Goal: Transaction & Acquisition: Download file/media

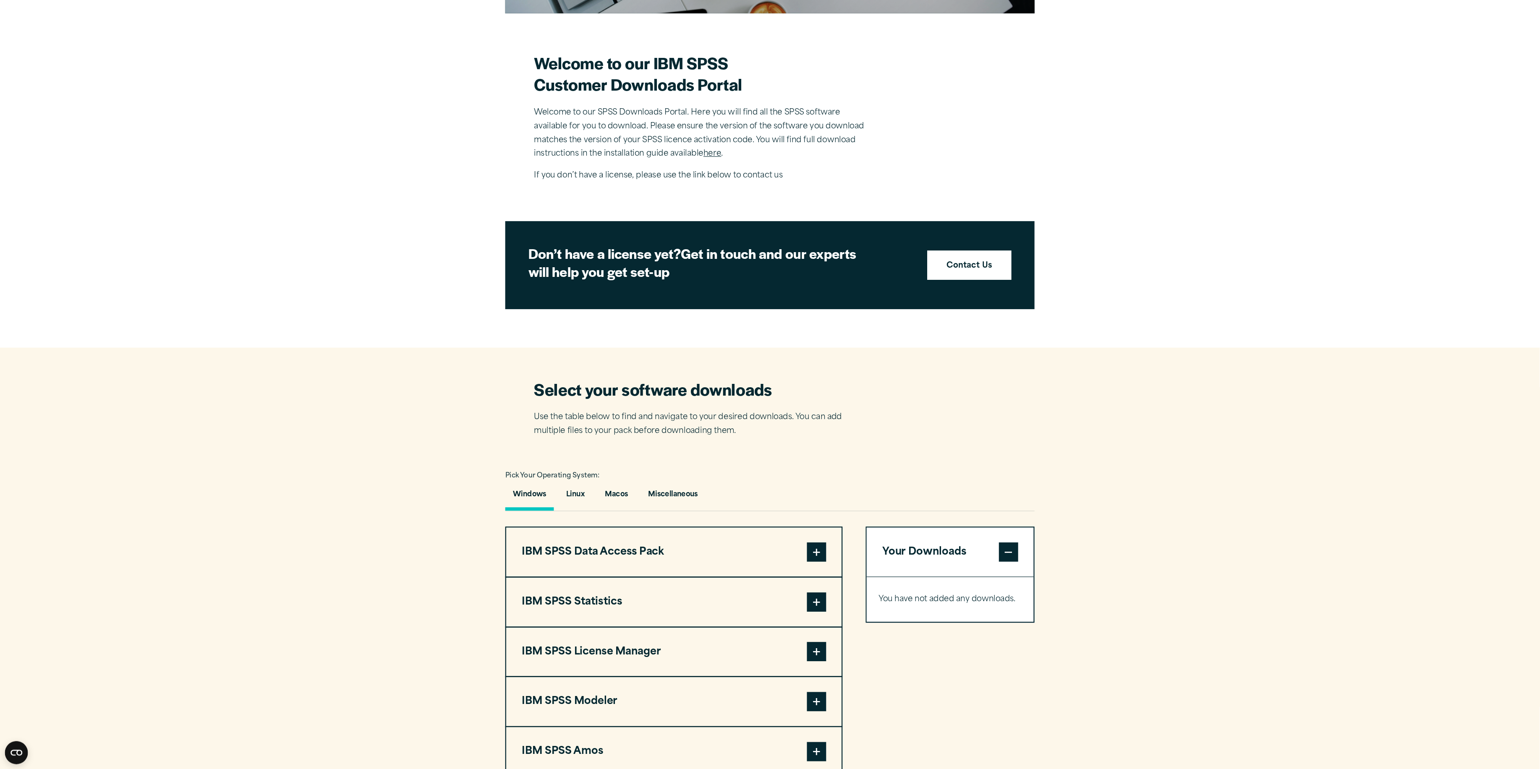
scroll to position [44, 0]
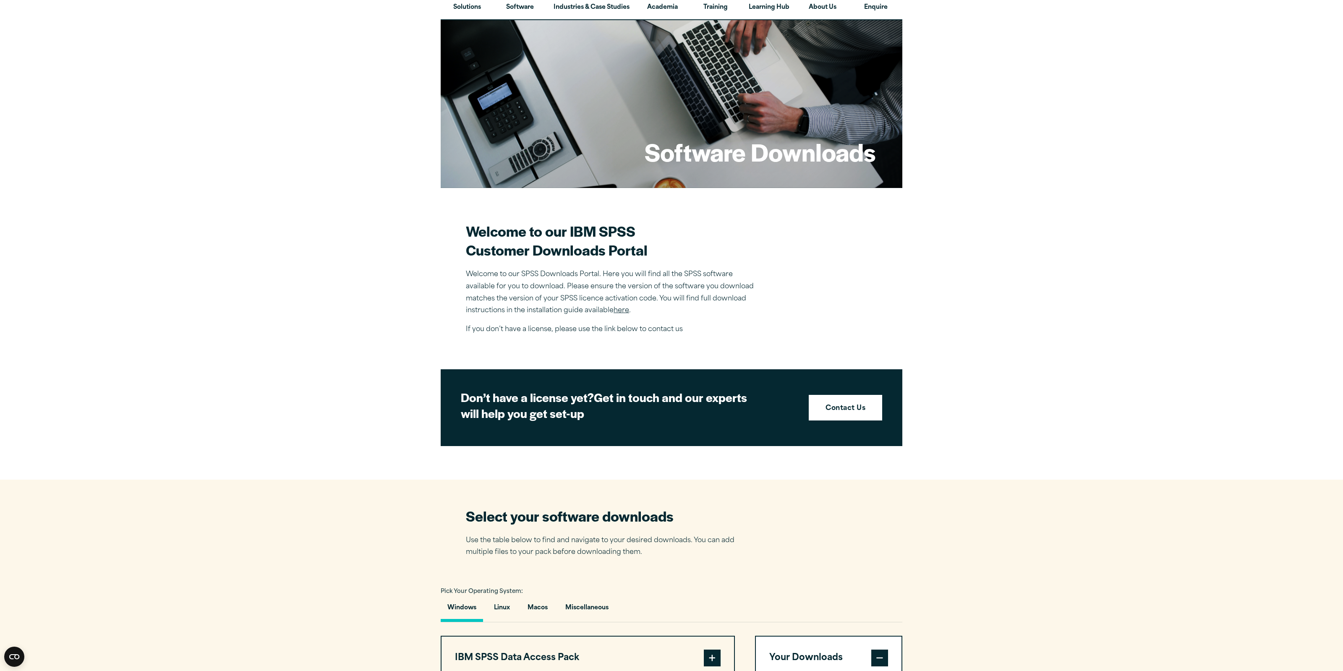
click at [621, 309] on link "here" at bounding box center [622, 310] width 16 height 7
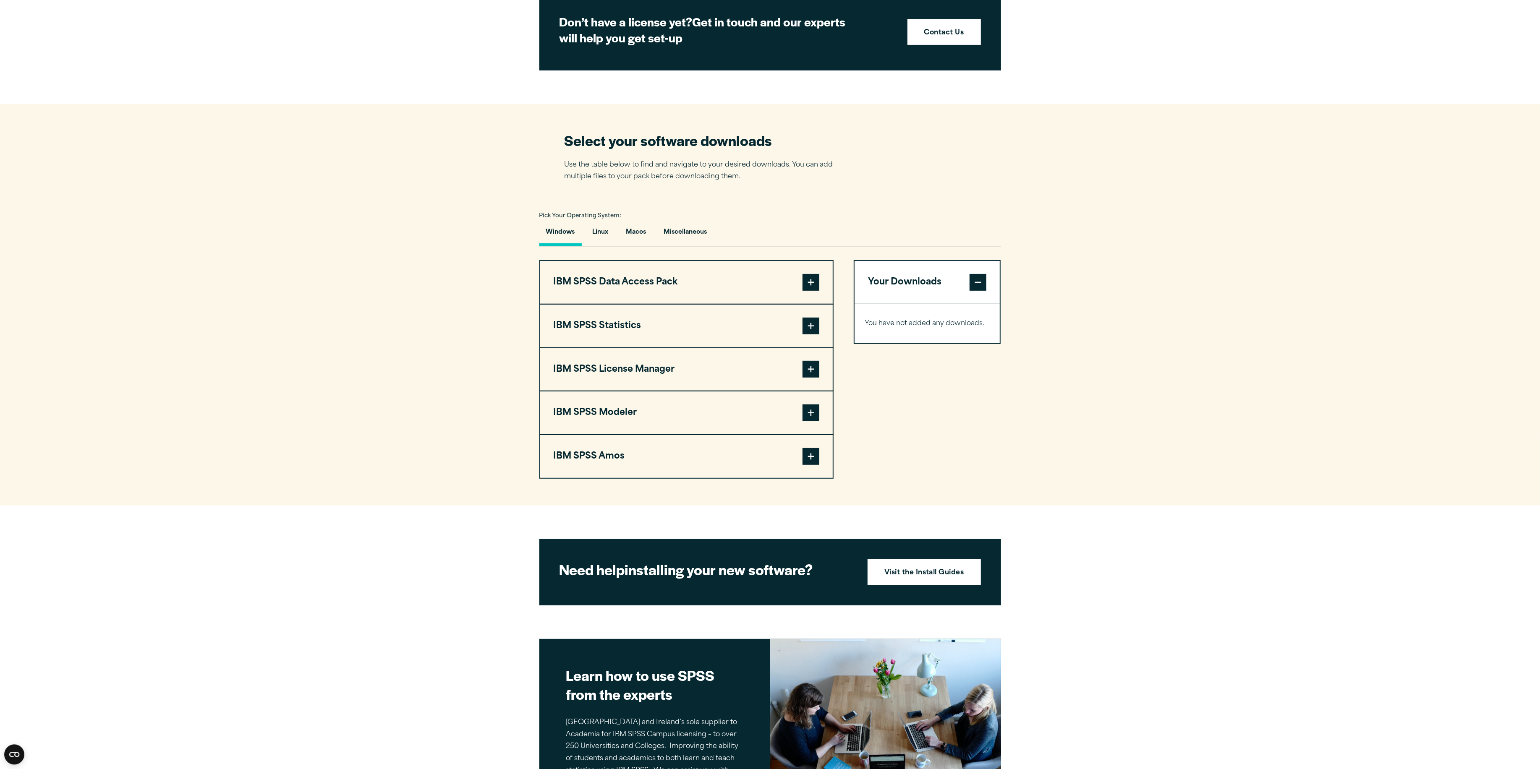
scroll to position [521, 0]
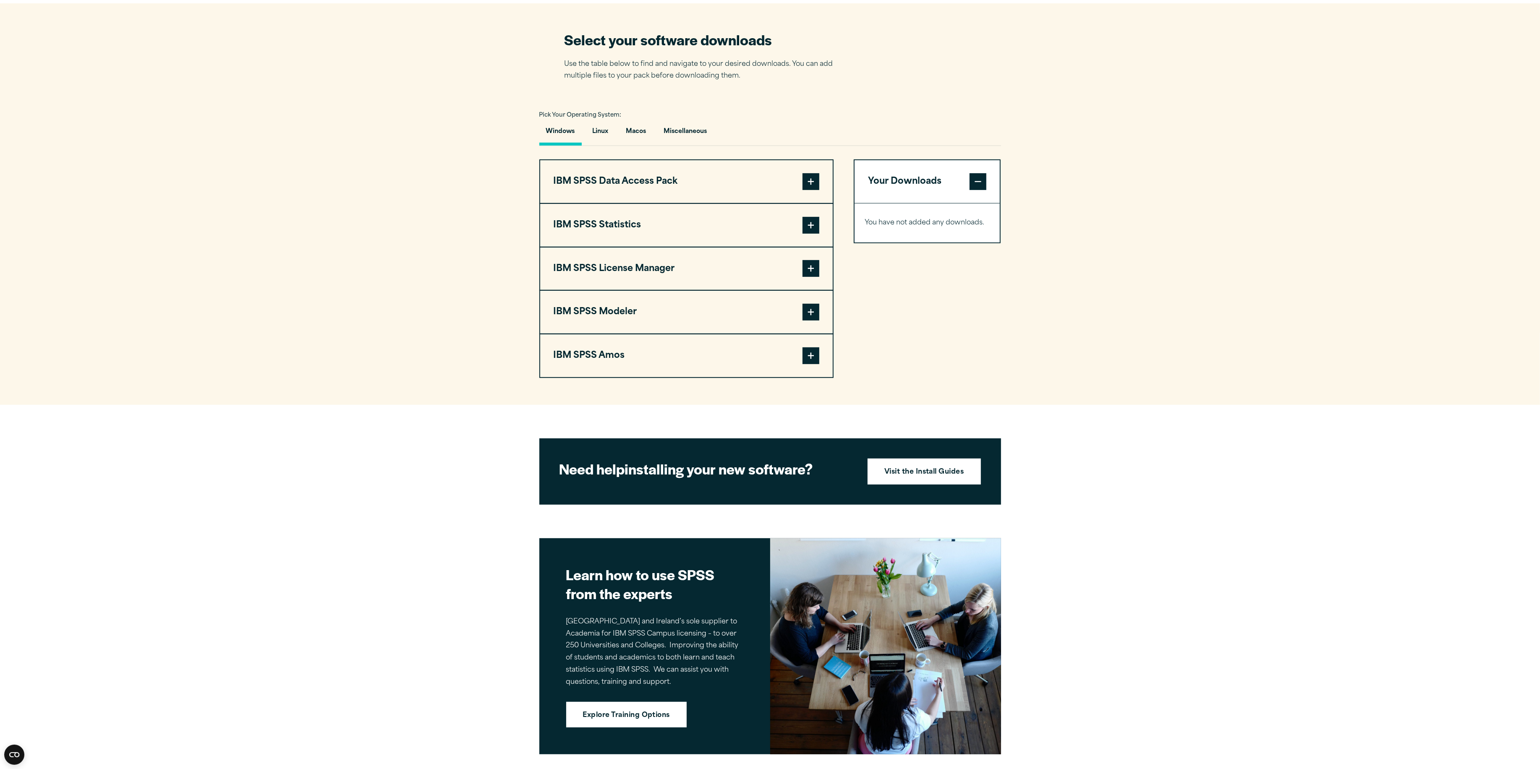
click at [647, 313] on button "IBM SPSS Modeler" at bounding box center [686, 312] width 293 height 43
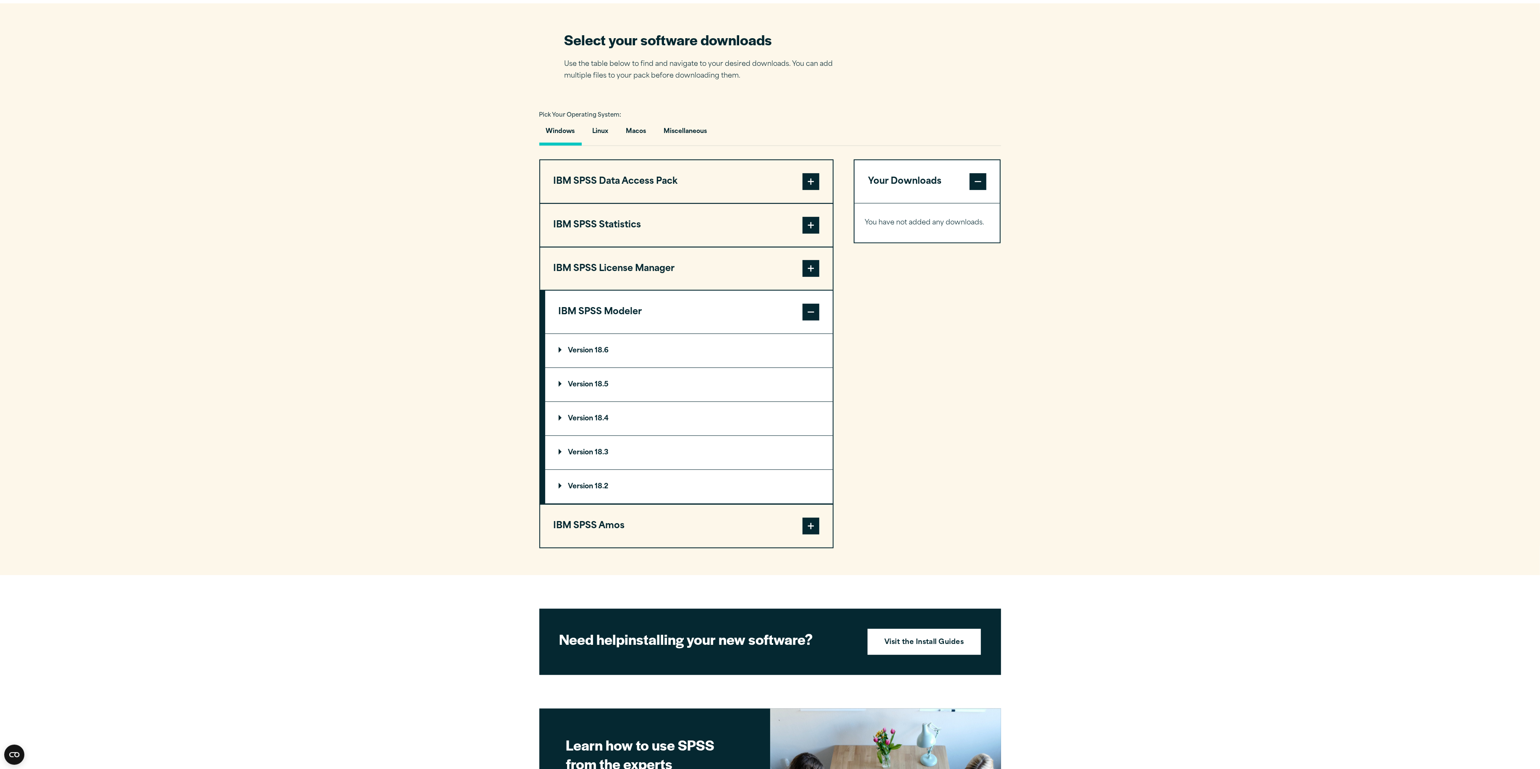
click at [607, 345] on summary "Version 18.6" at bounding box center [689, 351] width 288 height 34
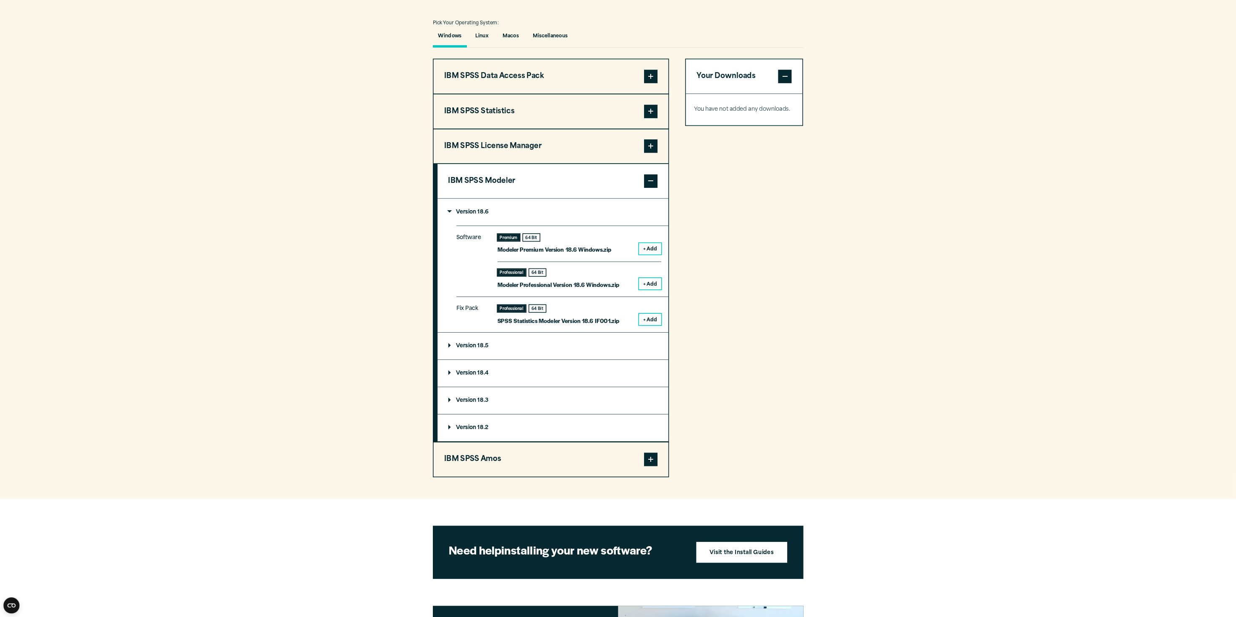
scroll to position [650, 0]
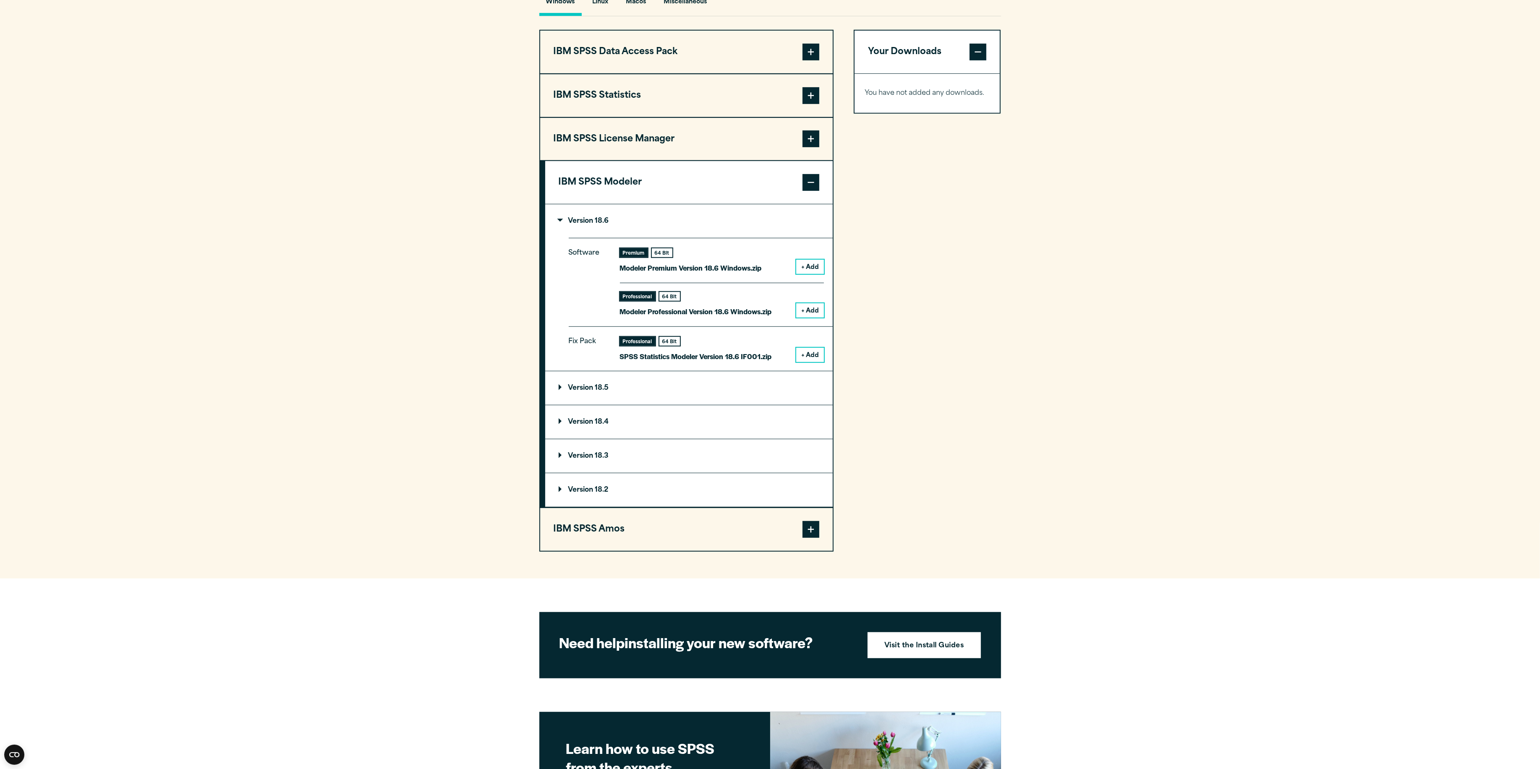
click at [670, 265] on button "+ Add" at bounding box center [810, 267] width 28 height 14
click at [670, 119] on button "Download 1 Items" at bounding box center [927, 124] width 125 height 26
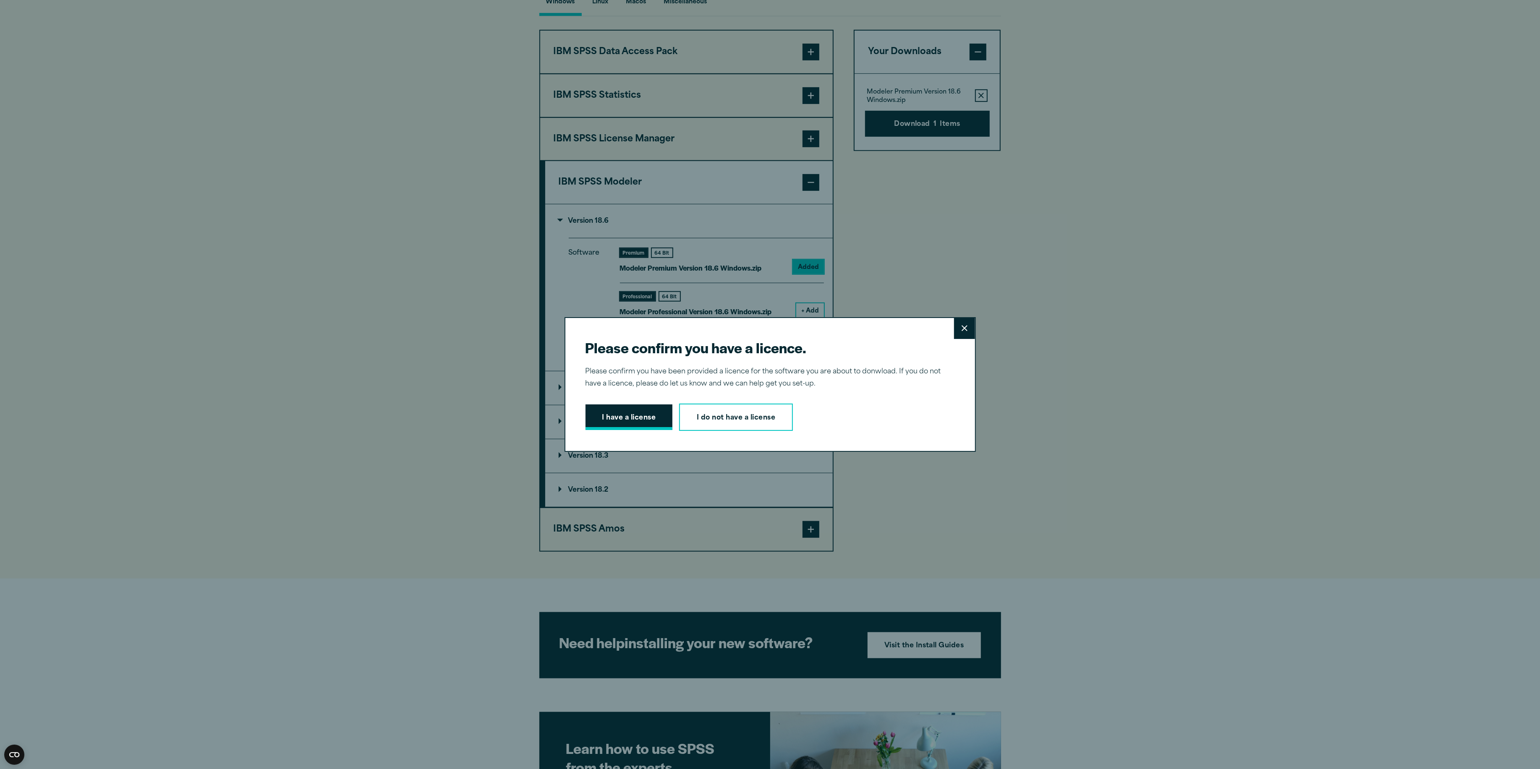
click at [642, 411] on button "I have a license" at bounding box center [629, 418] width 87 height 26
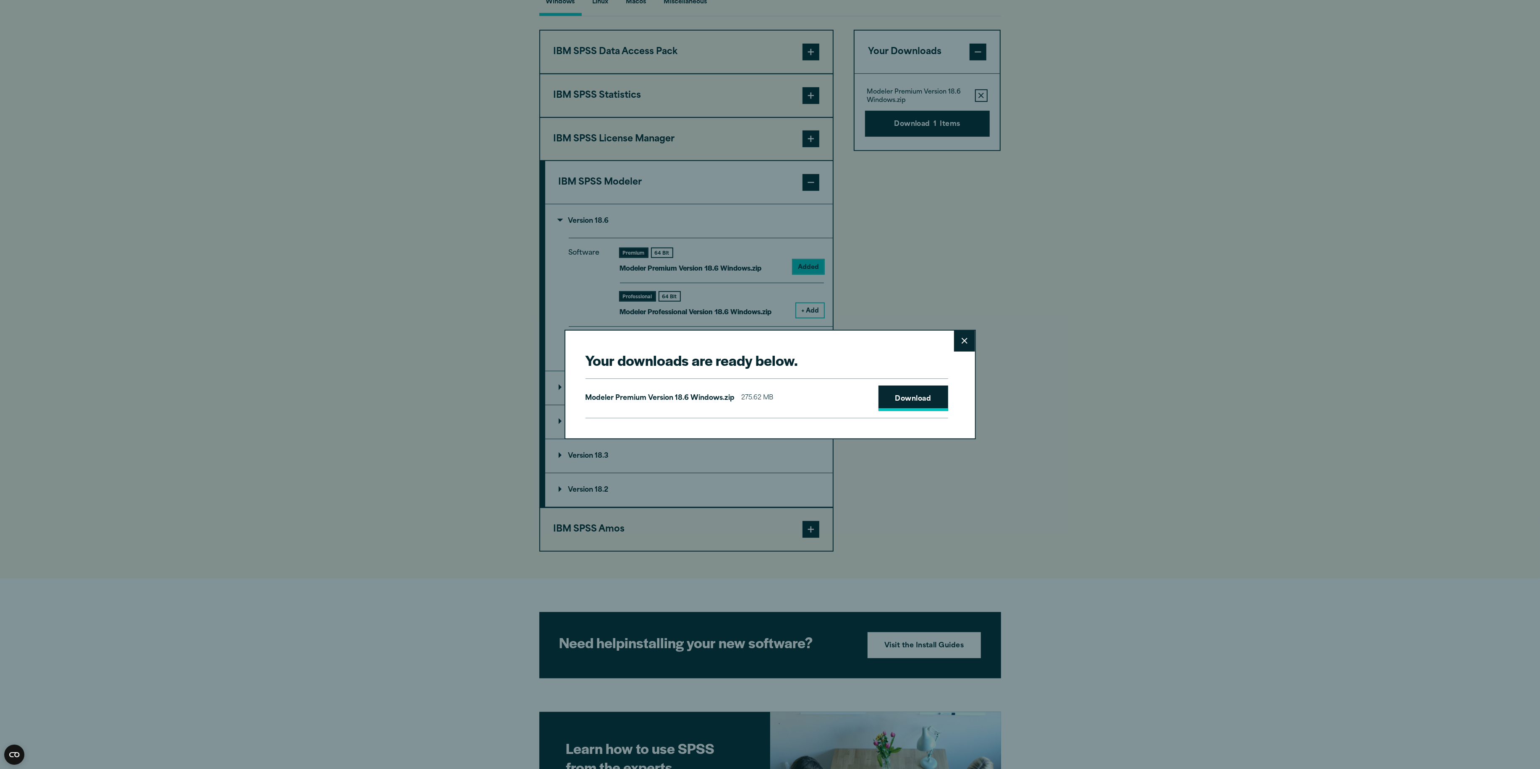
click at [670, 400] on link "Download" at bounding box center [914, 399] width 70 height 26
click at [670, 348] on button "Close" at bounding box center [964, 341] width 21 height 21
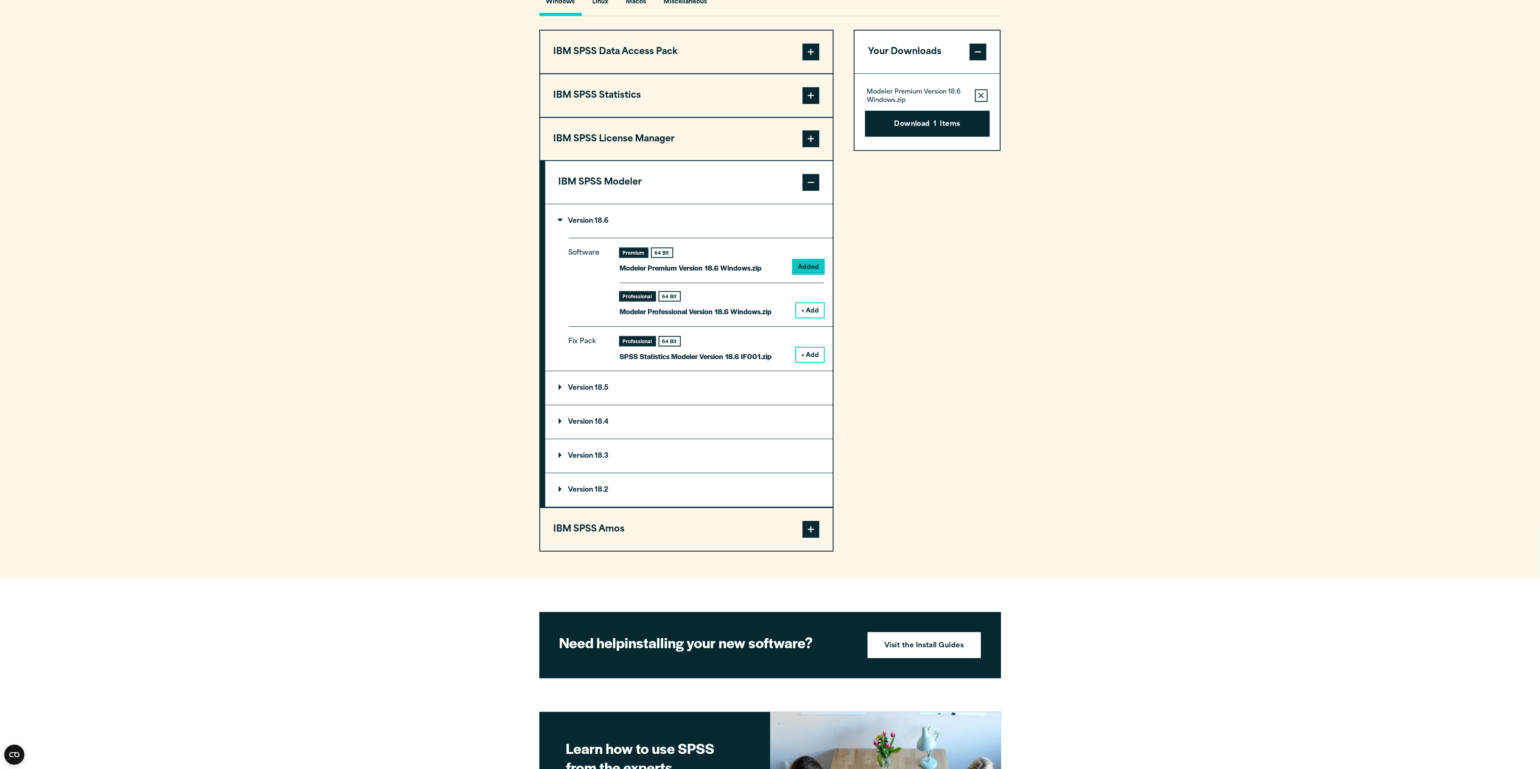
click at [353, 351] on section "Select your software downloads Use the table below to find and navigate to your…" at bounding box center [770, 226] width 1540 height 705
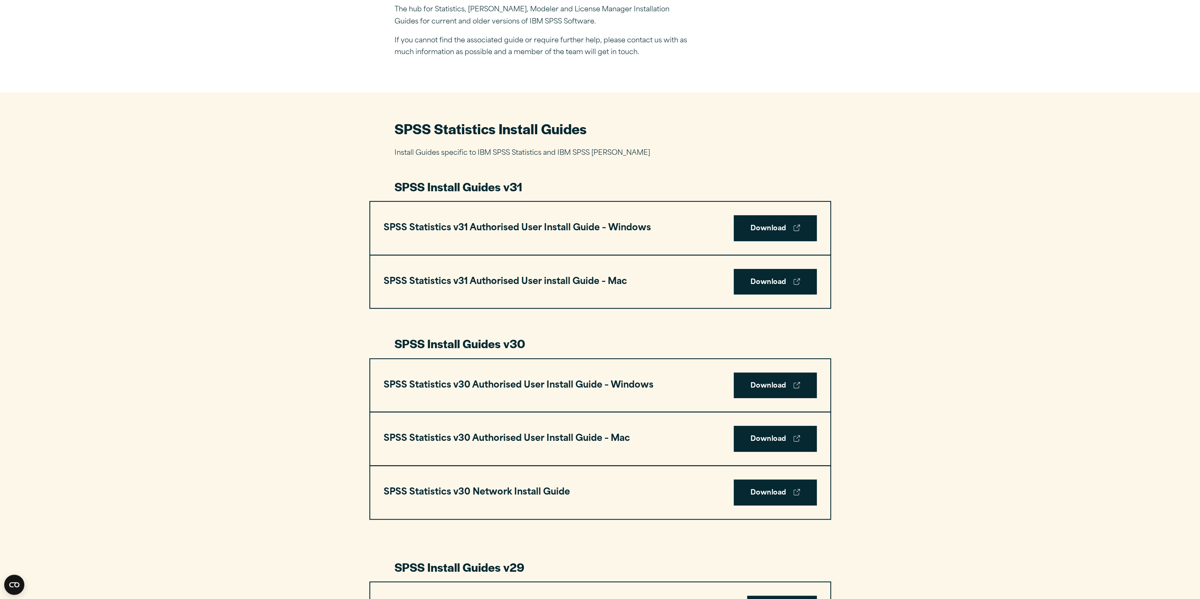
scroll to position [303, 0]
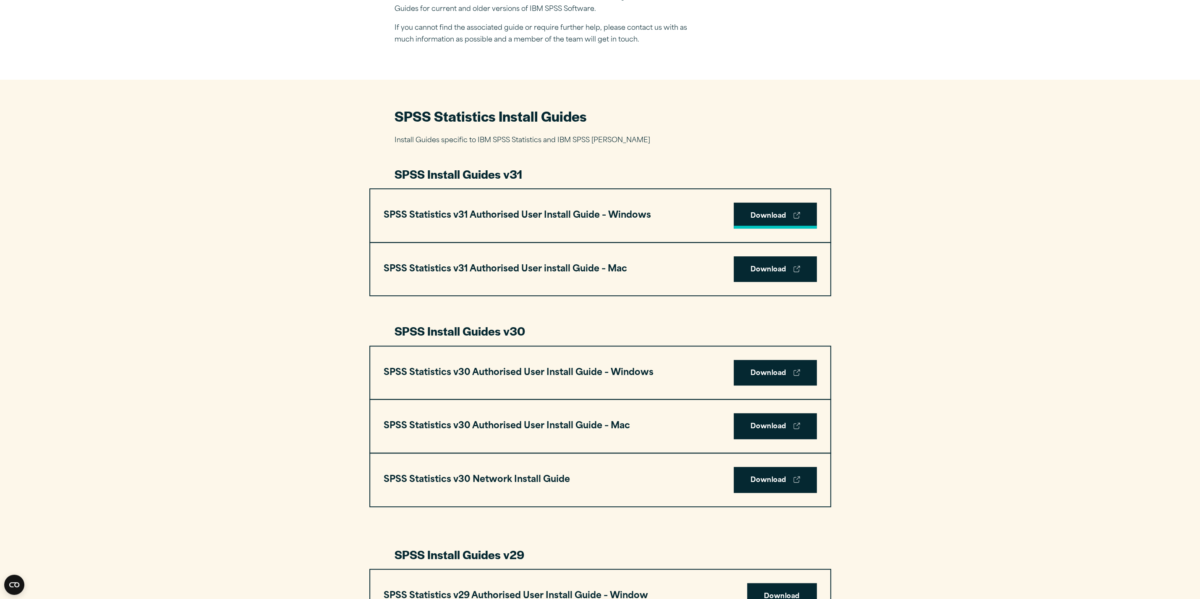
click at [756, 216] on link "Download" at bounding box center [775, 216] width 83 height 26
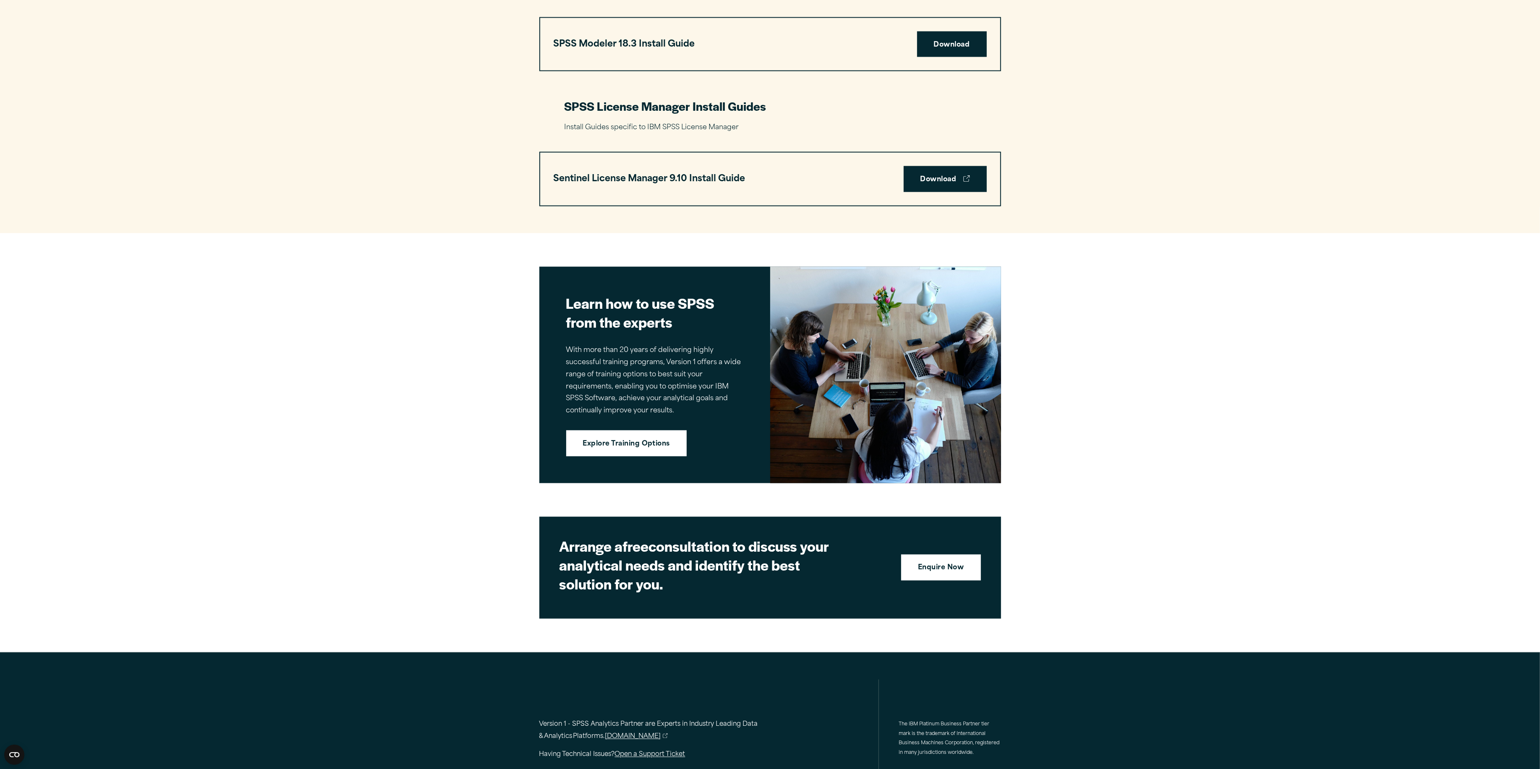
scroll to position [1689, 0]
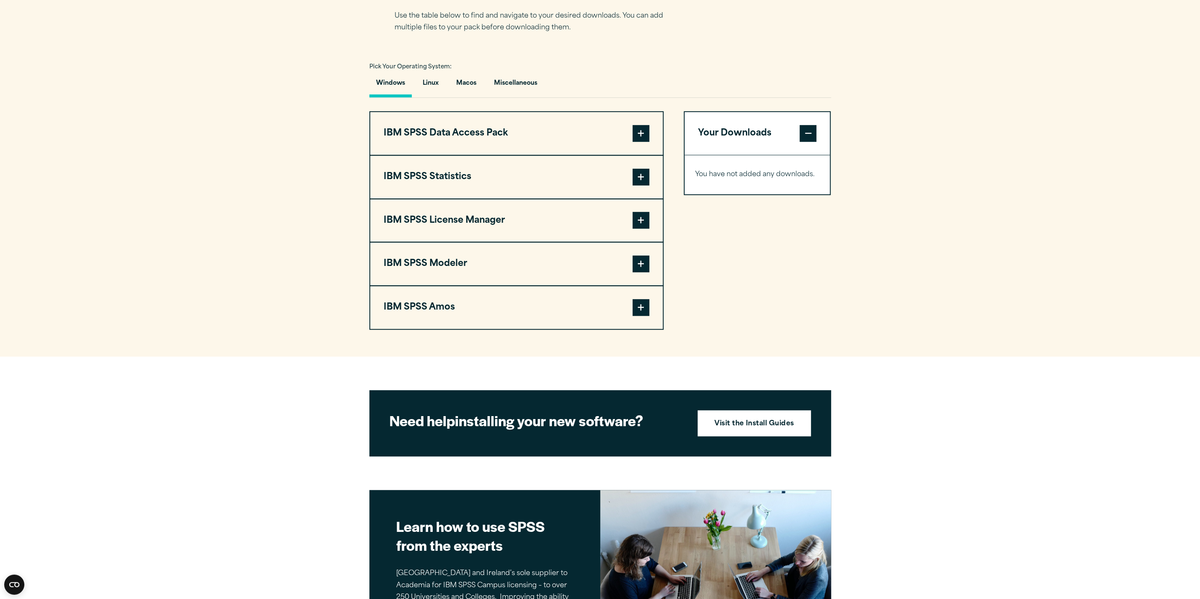
scroll to position [585, 0]
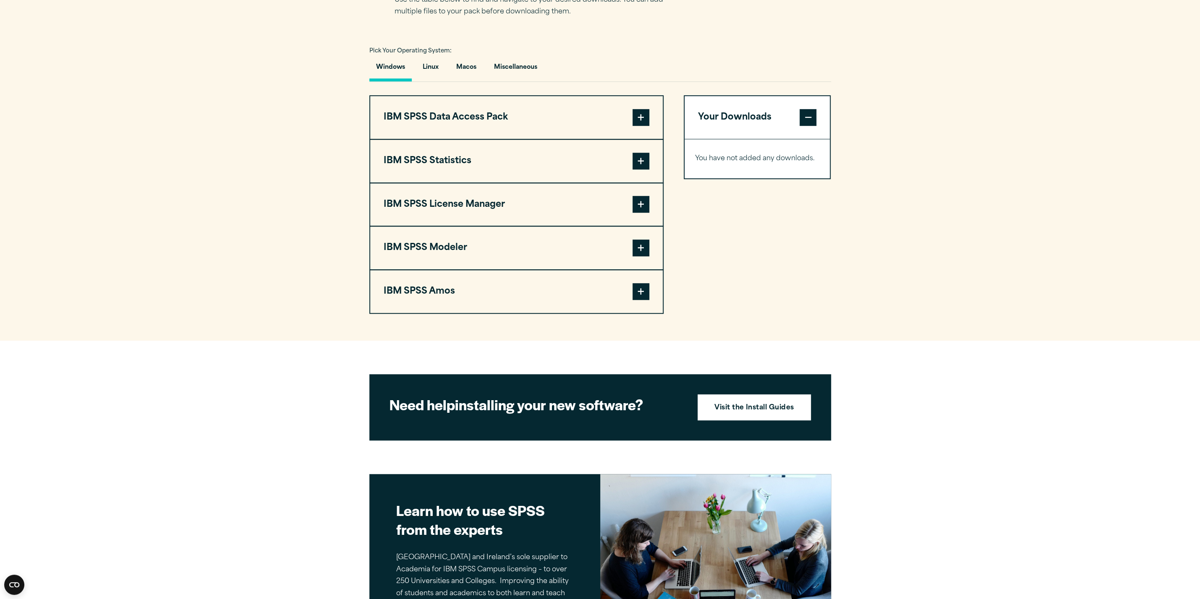
click at [465, 240] on button "IBM SPSS Modeler" at bounding box center [516, 248] width 293 height 43
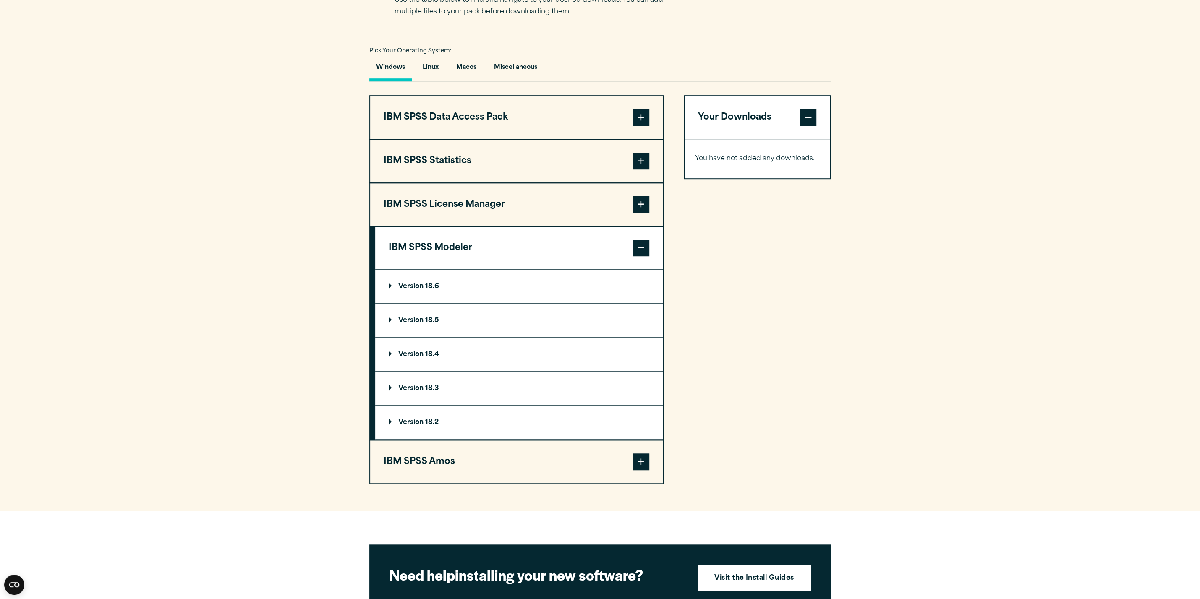
click at [430, 276] on summary "Version 18.6" at bounding box center [519, 287] width 288 height 34
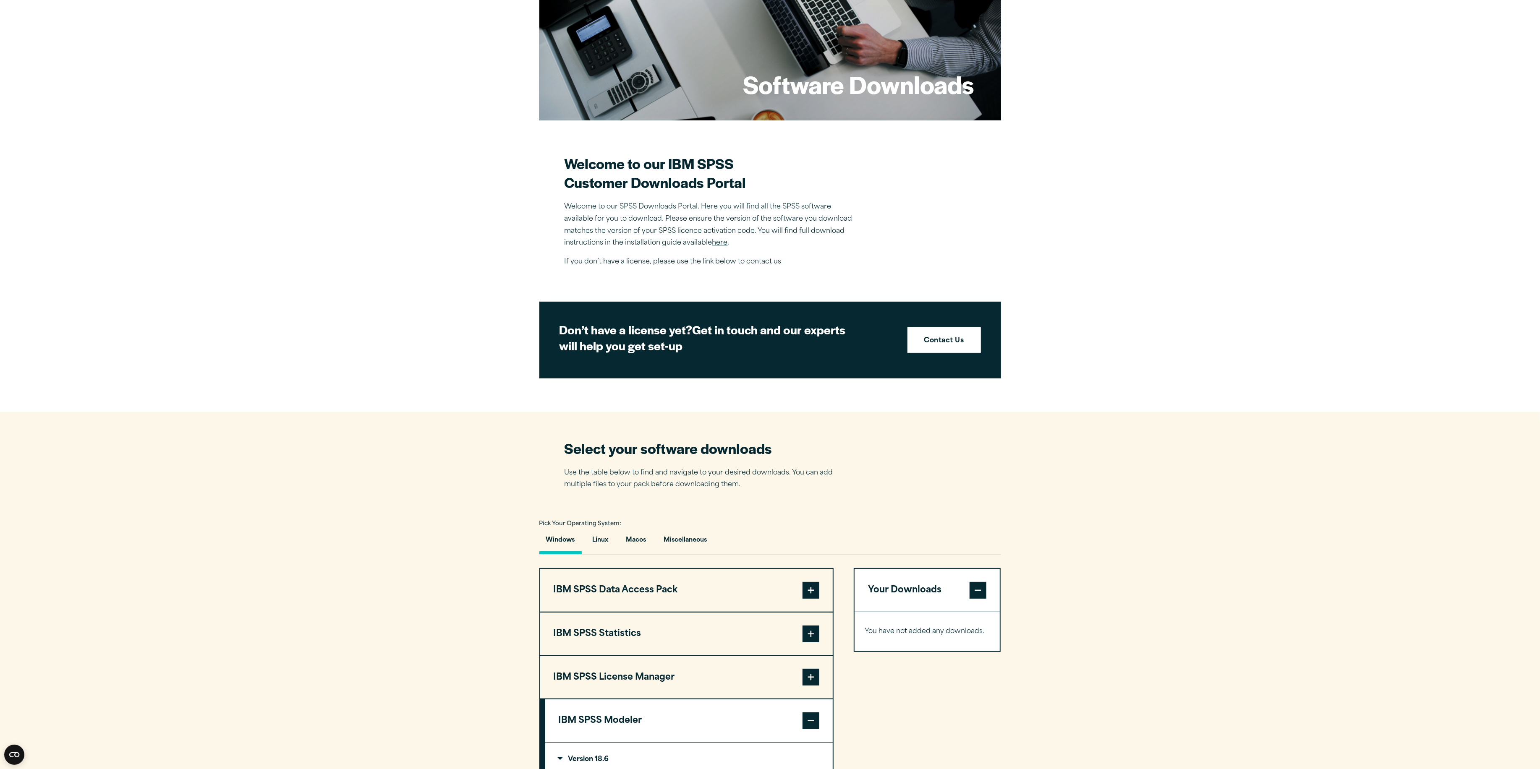
scroll to position [242, 0]
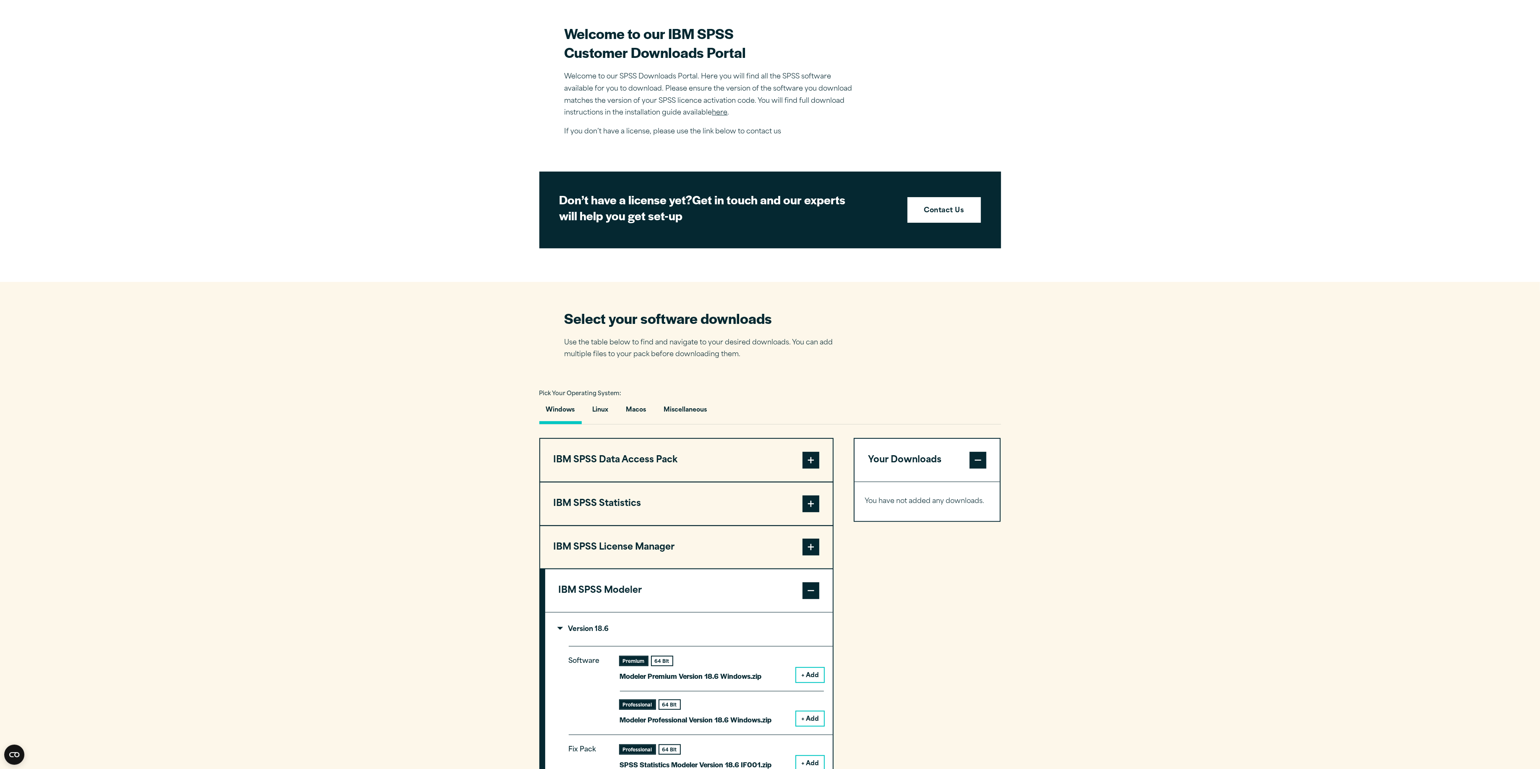
click at [767, 489] on button "IBM SPSS Statistics" at bounding box center [686, 504] width 293 height 43
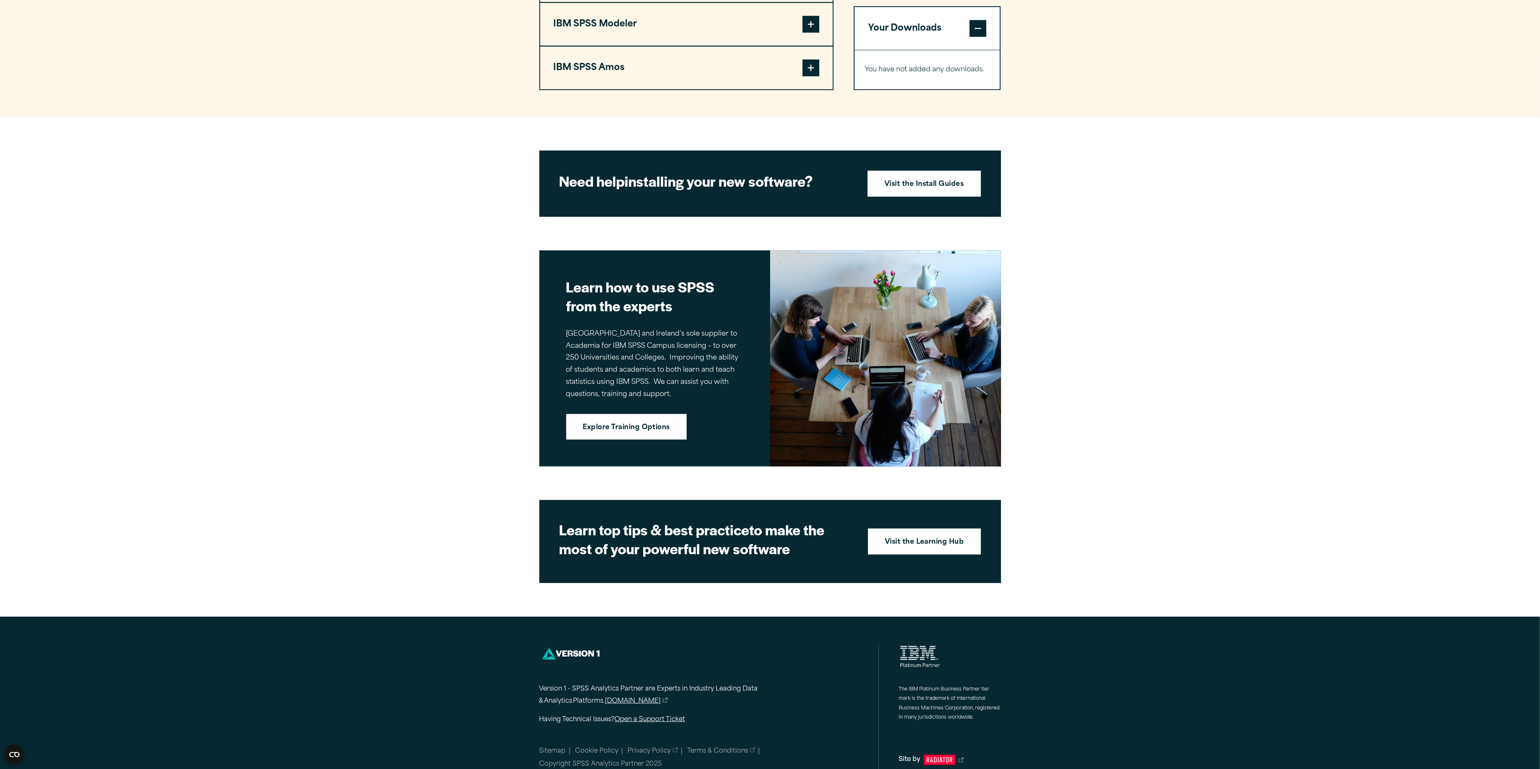
scroll to position [1032, 0]
